Goal: Check status

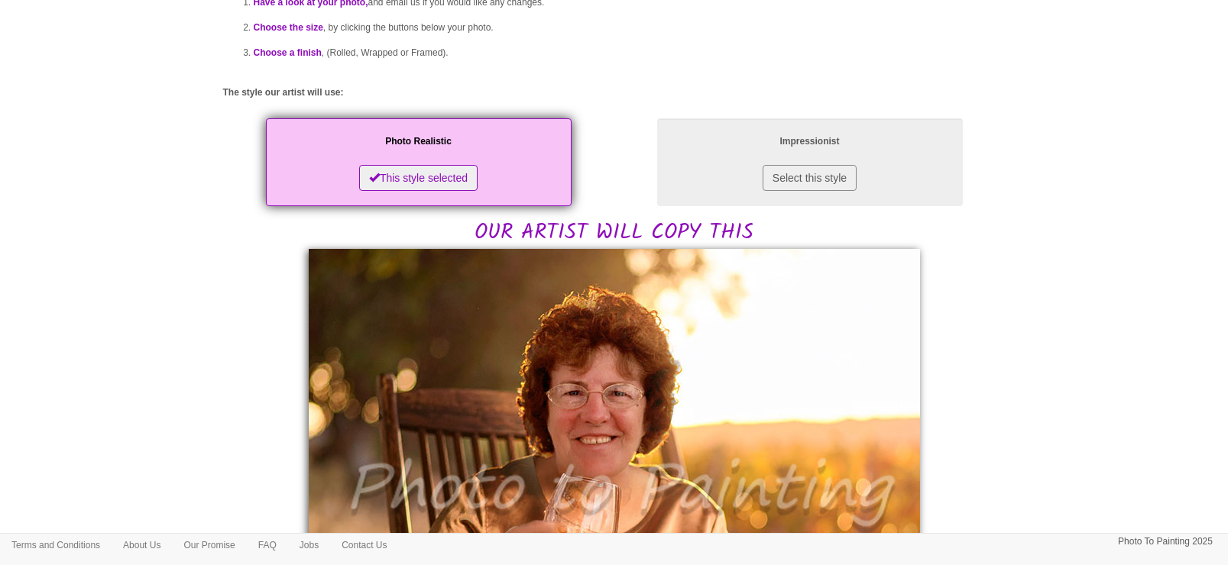
scroll to position [96, 0]
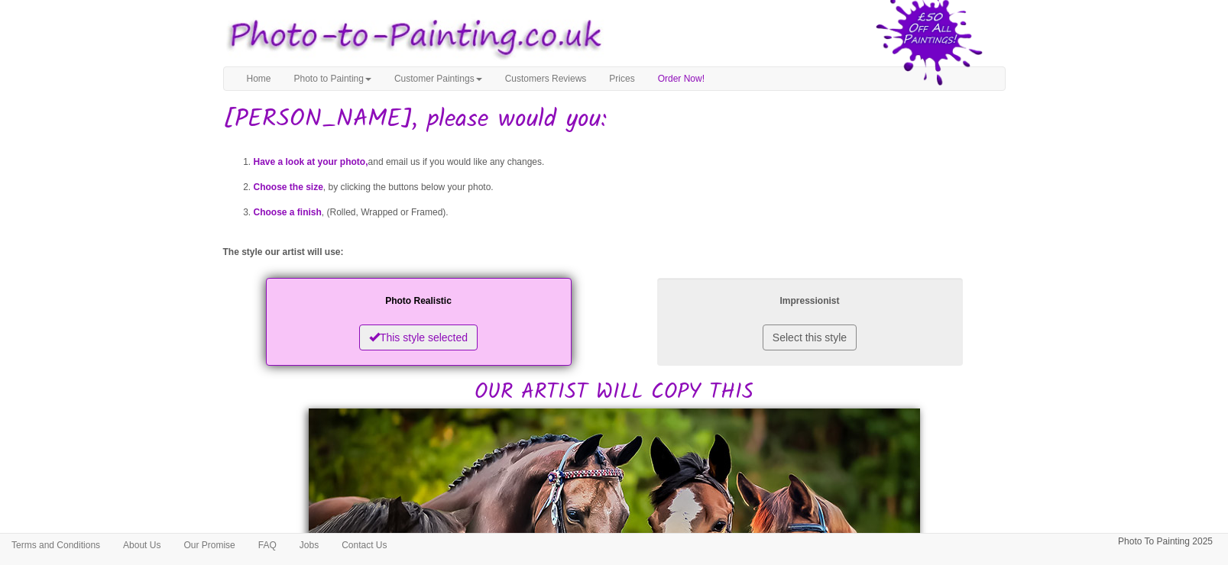
scroll to position [287, 0]
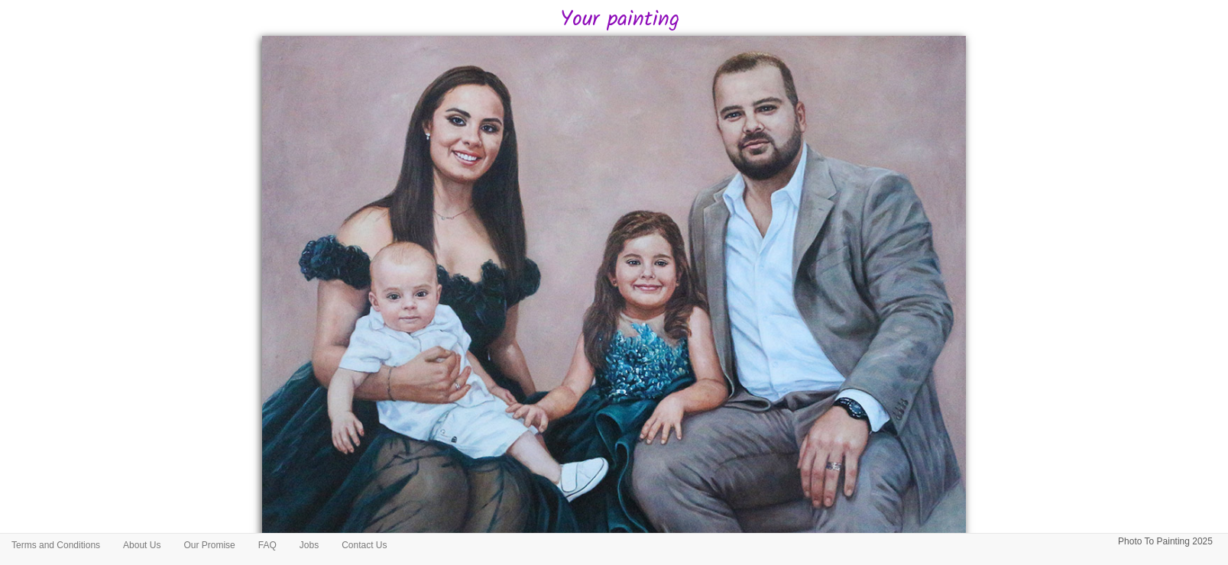
scroll to position [287, 0]
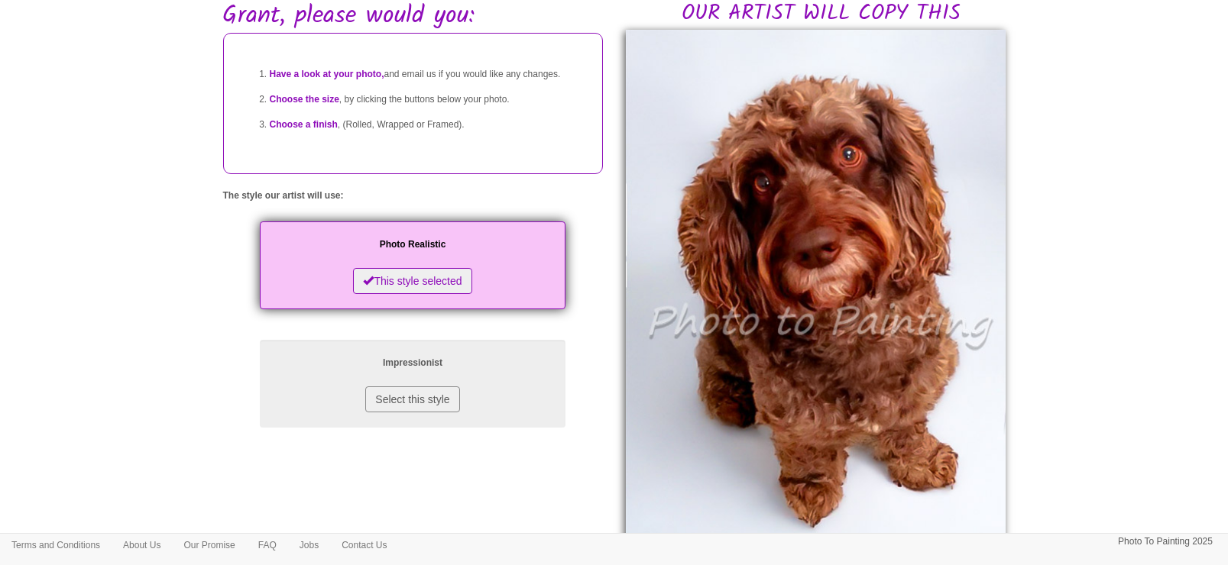
scroll to position [96, 0]
